Goal: Task Accomplishment & Management: Manage account settings

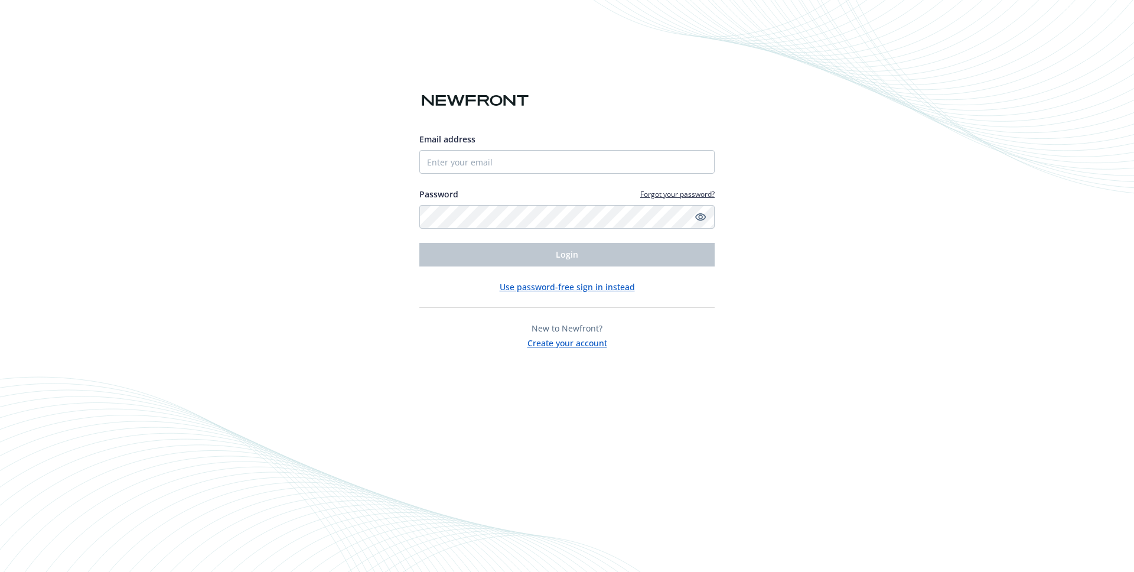
click at [224, 171] on div "Email address Password Forgot your password? Login Use password-free sign in in…" at bounding box center [567, 286] width 1134 height 572
click at [462, 161] on input "Email address" at bounding box center [566, 162] width 295 height 24
click at [330, 197] on div "Email address sdfd Password Forgot your password? Login Use password-free sign …" at bounding box center [567, 286] width 1134 height 572
click at [459, 166] on input "sdfd" at bounding box center [566, 162] width 295 height 24
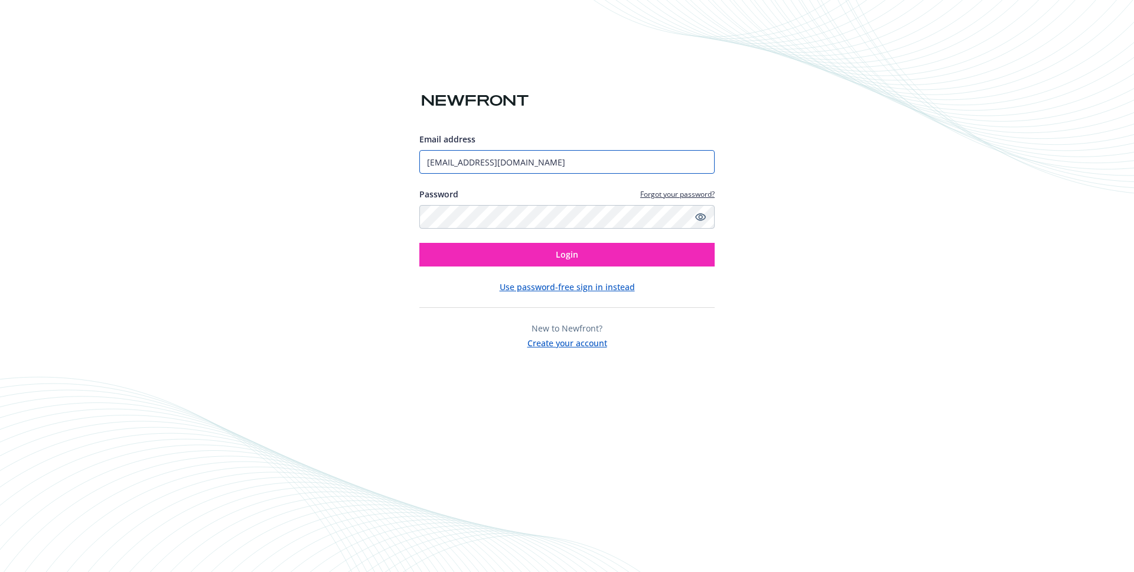
type input "[EMAIL_ADDRESS][DOMAIN_NAME]"
